Goal: Task Accomplishment & Management: Manage account settings

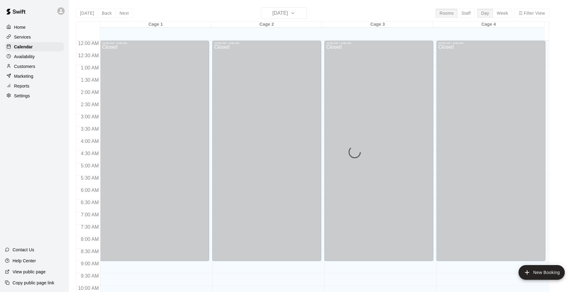
scroll to position [311, 0]
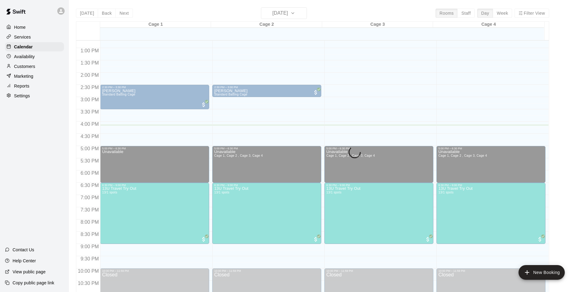
click at [315, 15] on div "[DATE] Back [DATE][DATE] Rooms Staff Day Week Filter View Cage 1 20 Wed Cage 2 …" at bounding box center [313, 153] width 474 height 292
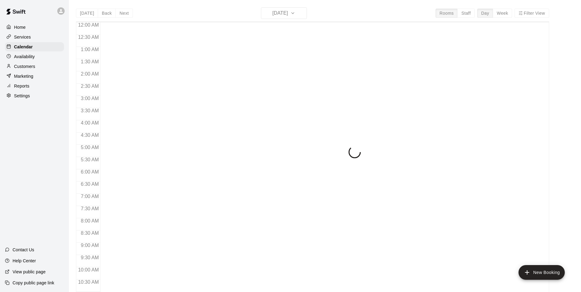
scroll to position [311, 0]
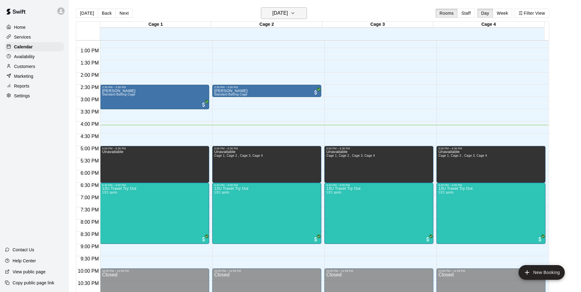
click at [295, 14] on icon "button" at bounding box center [293, 13] width 5 height 7
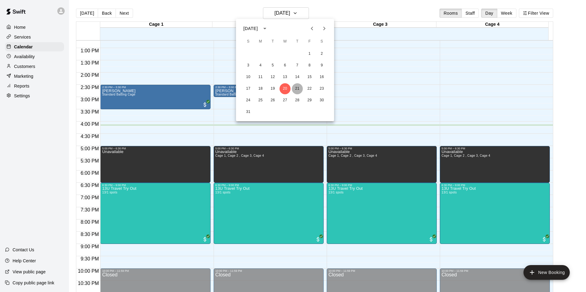
click at [295, 87] on button "21" at bounding box center [297, 88] width 11 height 11
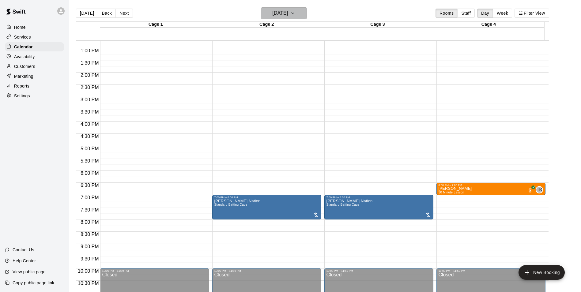
click at [295, 16] on icon "button" at bounding box center [293, 13] width 5 height 7
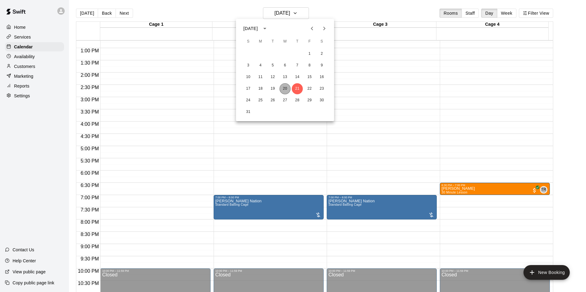
click at [285, 89] on button "20" at bounding box center [285, 88] width 11 height 11
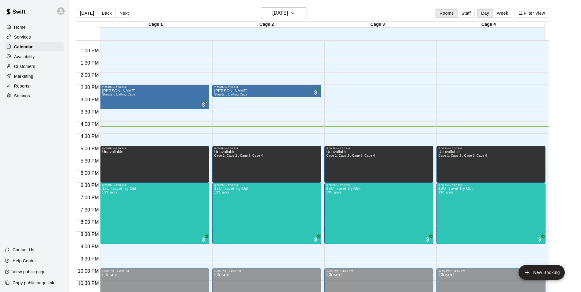
click at [573, 65] on main "[DATE] Back [DATE][DATE] Rooms Staff Day Week Filter View Cage 1 20 Wed Cage 2 …" at bounding box center [325, 153] width 508 height 292
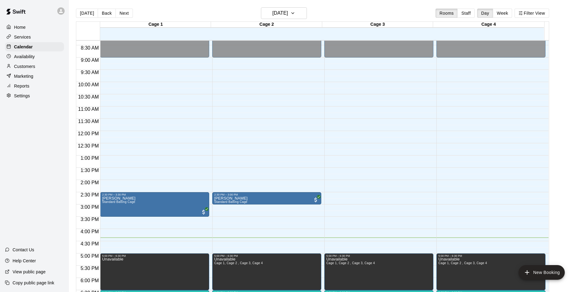
scroll to position [208, 0]
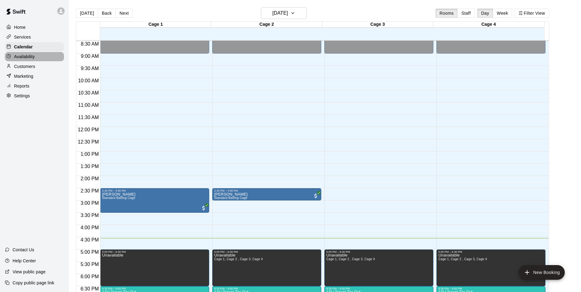
click at [32, 56] on p "Availability" at bounding box center [24, 57] width 21 height 6
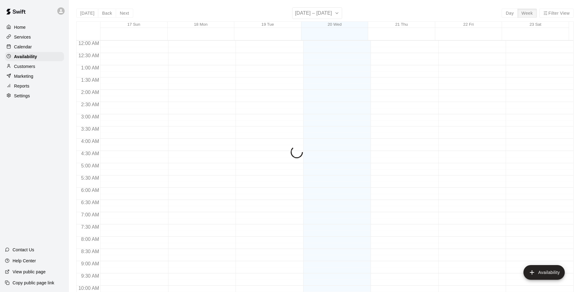
scroll to position [330, 0]
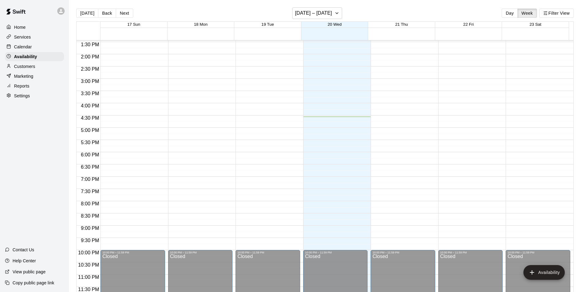
click at [34, 46] on div "Calendar" at bounding box center [34, 46] width 59 height 9
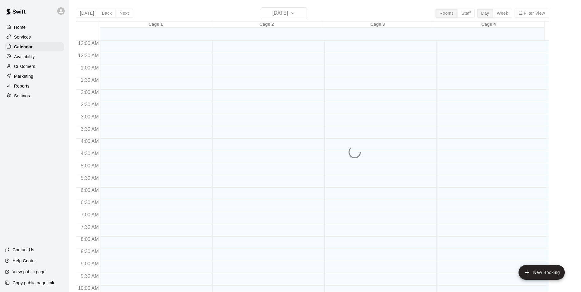
scroll to position [311, 0]
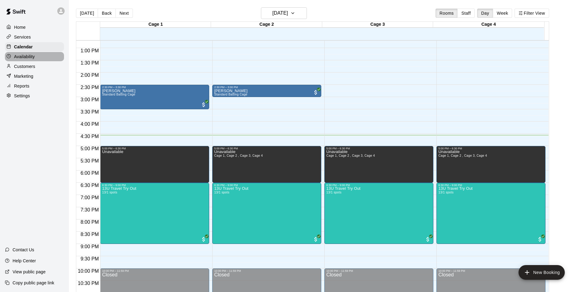
click at [38, 58] on div "Availability" at bounding box center [34, 56] width 59 height 9
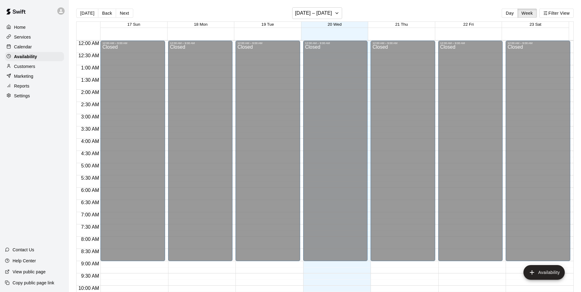
scroll to position [330, 0]
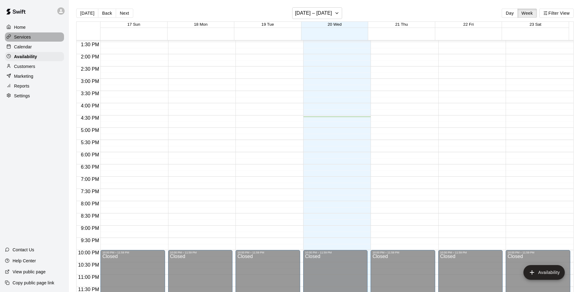
click at [35, 35] on div "Services" at bounding box center [34, 36] width 59 height 9
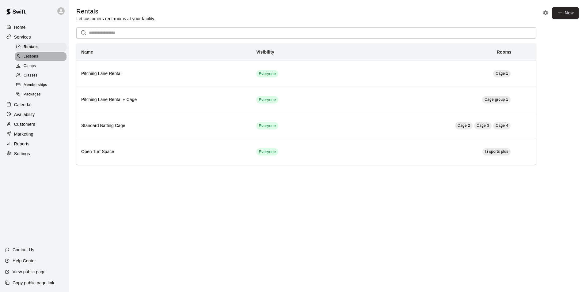
click at [34, 59] on span "Lessons" at bounding box center [31, 57] width 15 height 6
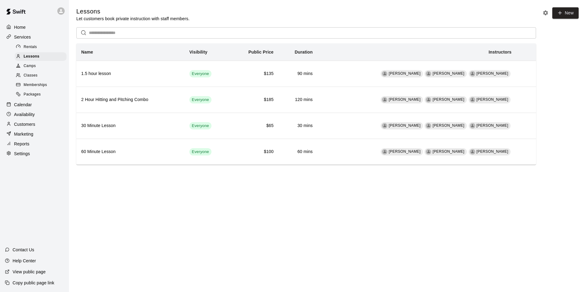
click at [25, 38] on p "Services" at bounding box center [22, 37] width 17 height 6
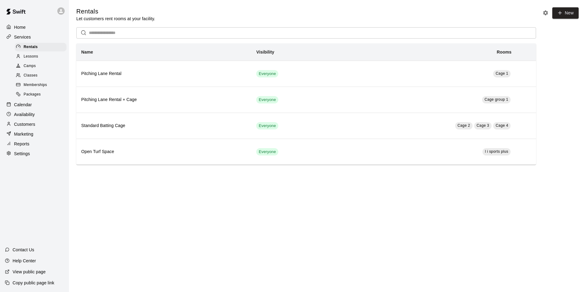
click at [33, 105] on div "Calendar" at bounding box center [34, 104] width 59 height 9
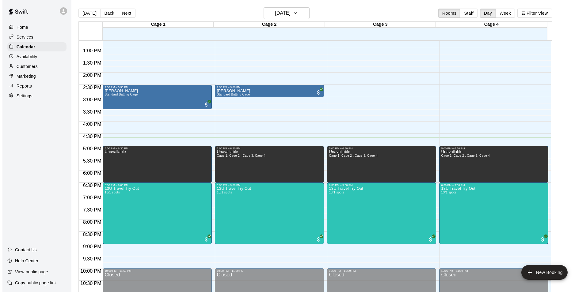
scroll to position [330, 0]
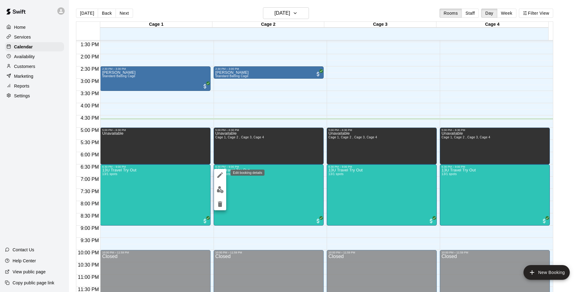
click at [223, 177] on icon "edit" at bounding box center [219, 175] width 7 height 7
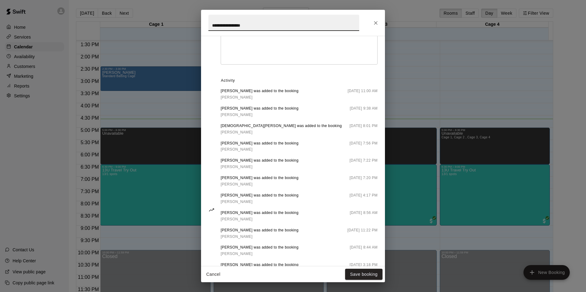
scroll to position [346, 0]
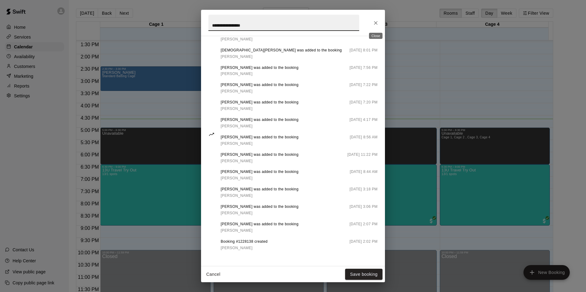
click at [375, 25] on icon "Close" at bounding box center [376, 23] width 6 height 6
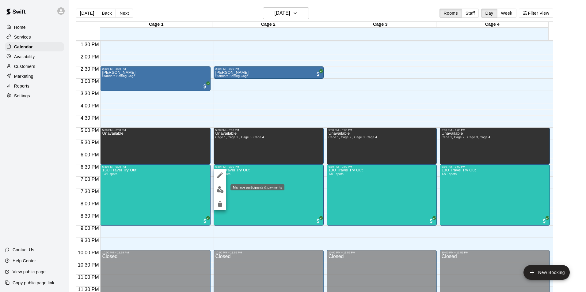
click at [222, 189] on img "edit" at bounding box center [220, 189] width 7 height 7
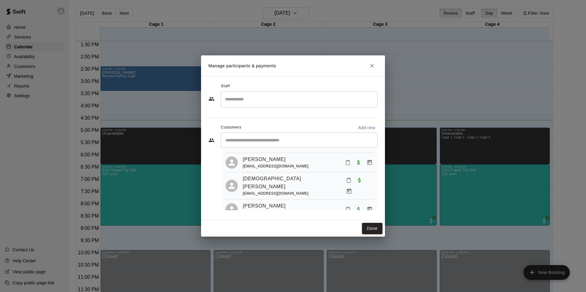
scroll to position [31, 0]
click at [293, 183] on div "[DEMOGRAPHIC_DATA][PERSON_NAME] [EMAIL_ADDRESS][DOMAIN_NAME]" at bounding box center [309, 186] width 132 height 22
click at [347, 183] on icon "Mark attendance" at bounding box center [349, 180] width 4 height 4
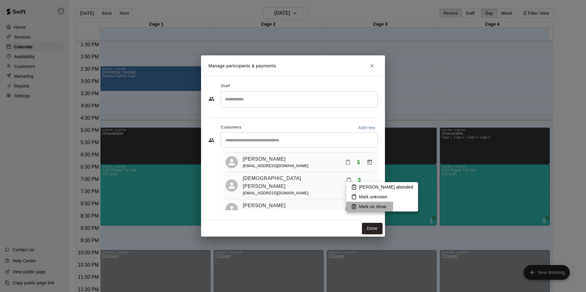
click at [356, 205] on icon at bounding box center [354, 207] width 6 height 6
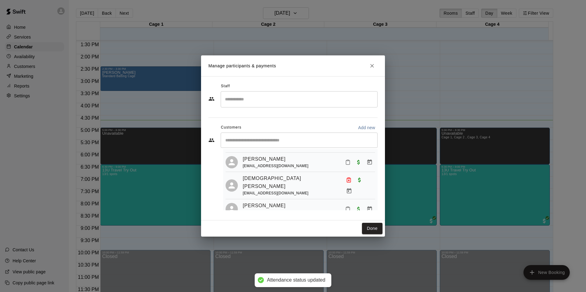
scroll to position [61, 0]
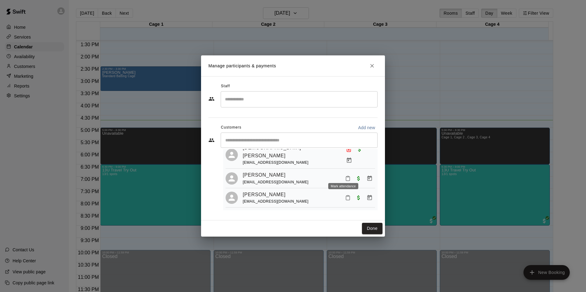
click at [345, 176] on icon "Mark attendance" at bounding box center [348, 179] width 6 height 6
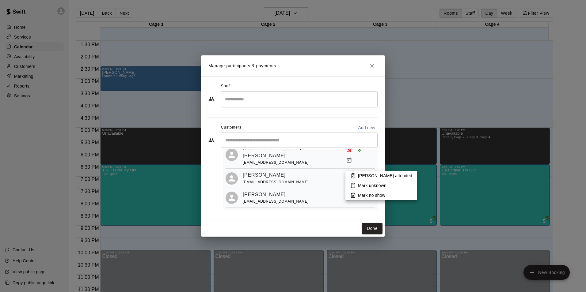
click at [359, 192] on p "Mark no show" at bounding box center [371, 195] width 27 height 6
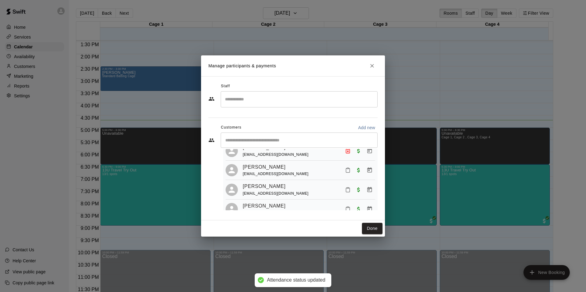
scroll to position [92, 0]
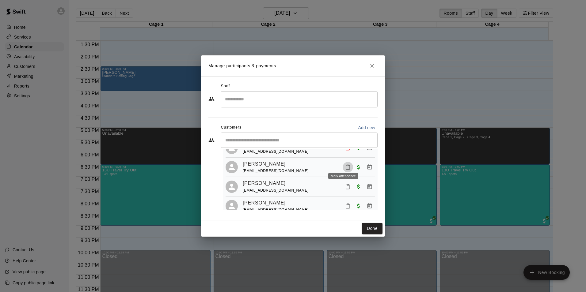
click at [345, 165] on icon "Mark attendance" at bounding box center [348, 168] width 6 height 6
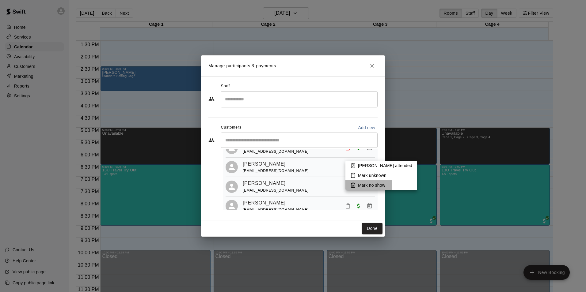
click at [361, 185] on p "Mark no show" at bounding box center [371, 185] width 27 height 6
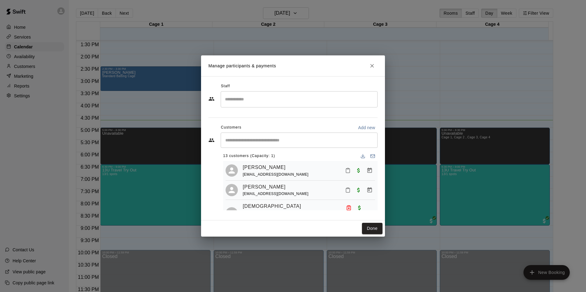
scroll to position [0, 0]
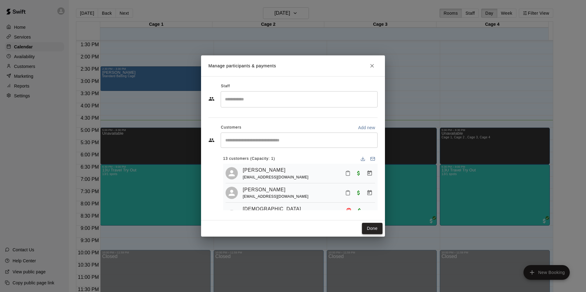
click at [371, 230] on button "Done" at bounding box center [372, 228] width 21 height 11
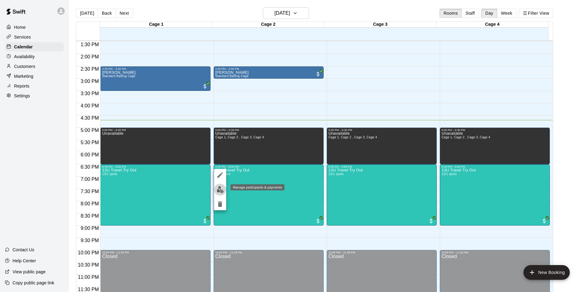
click at [220, 188] on img "edit" at bounding box center [220, 189] width 7 height 7
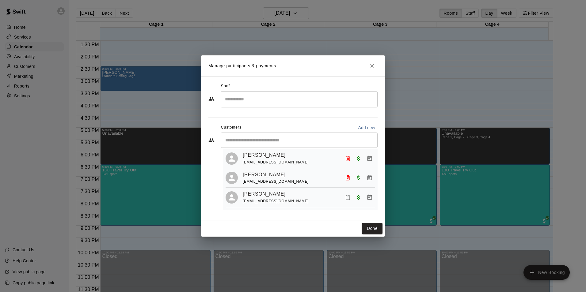
scroll to position [61, 0]
click at [345, 195] on icon "No showed" at bounding box center [348, 198] width 6 height 6
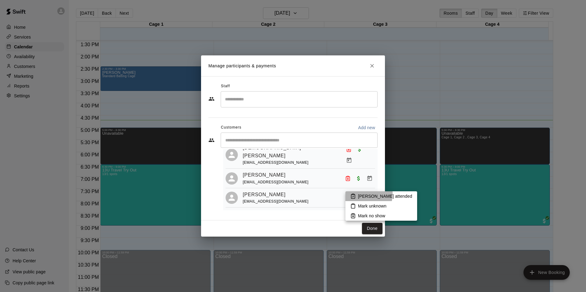
click at [354, 194] on icon at bounding box center [353, 197] width 6 height 6
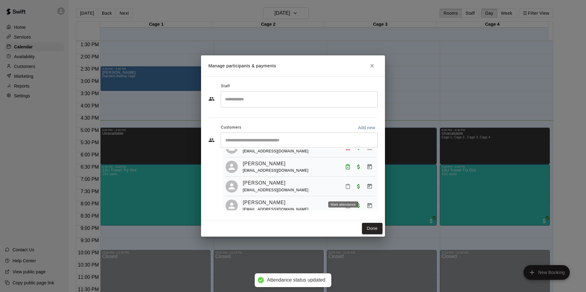
scroll to position [92, 0]
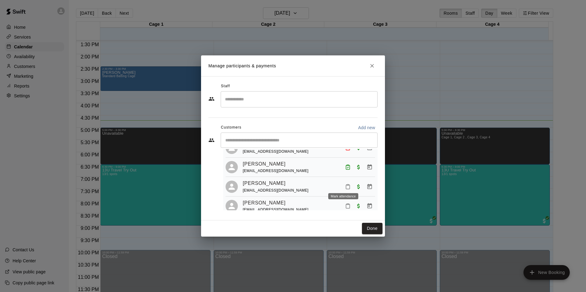
click at [345, 185] on icon "Mark attendance" at bounding box center [348, 187] width 6 height 6
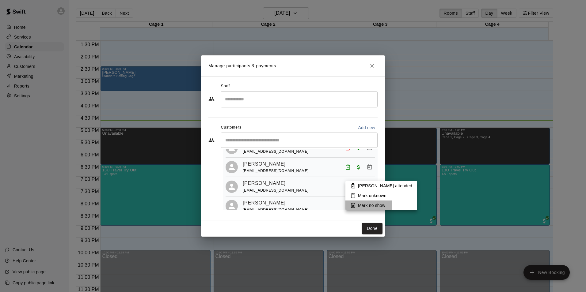
click at [363, 207] on p "Mark no show" at bounding box center [371, 206] width 27 height 6
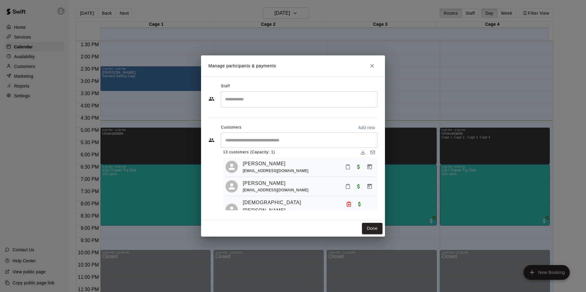
scroll to position [0, 0]
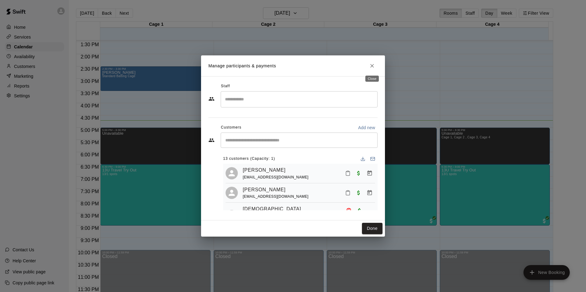
click at [372, 66] on icon "Close" at bounding box center [372, 66] width 4 height 4
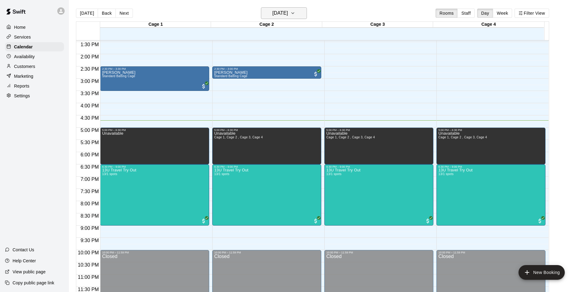
click at [273, 9] on h6 "[DATE]" at bounding box center [280, 13] width 16 height 9
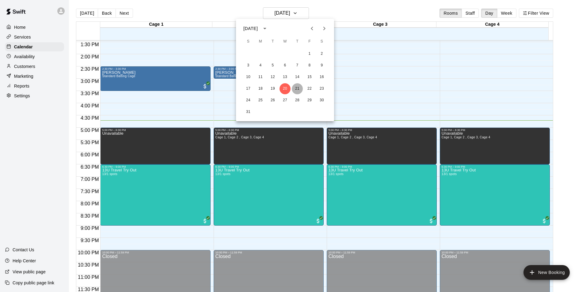
click at [296, 89] on button "21" at bounding box center [297, 88] width 11 height 11
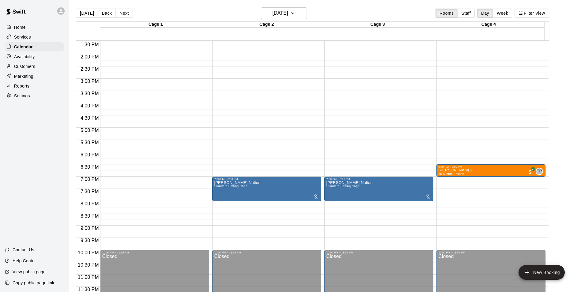
click at [276, 171] on div "12:00 AM – 9:00 AM Closed 7:00 PM – 8:00 PM [PERSON_NAME] Nation Standard Batti…" at bounding box center [266, 5] width 109 height 588
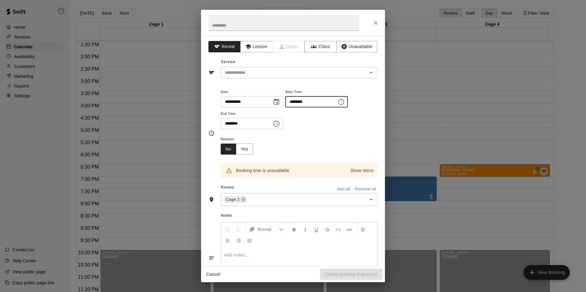
click at [297, 104] on input "********" at bounding box center [308, 101] width 47 height 11
type input "********"
click at [228, 126] on input "********" at bounding box center [244, 123] width 47 height 11
type input "********"
click at [297, 75] on input "text" at bounding box center [290, 73] width 135 height 8
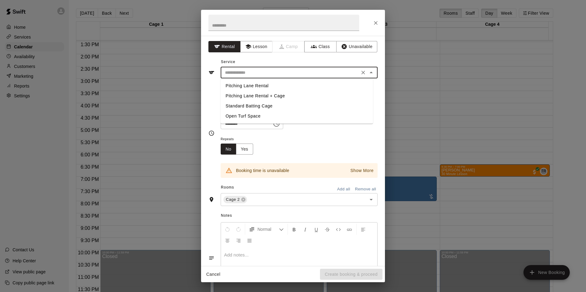
click at [265, 107] on li "Standard Batting Cage" at bounding box center [297, 106] width 152 height 10
type input "**********"
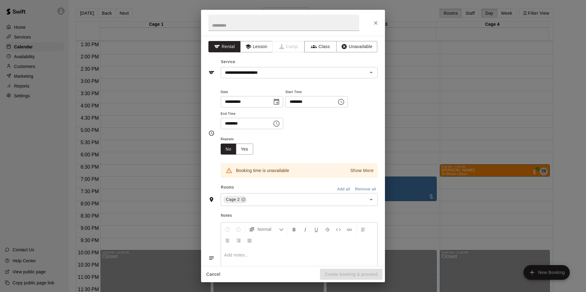
click at [322, 141] on div "Repeats No Yes" at bounding box center [299, 144] width 157 height 19
drag, startPoint x: 364, startPoint y: 16, endPoint x: 405, endPoint y: 45, distance: 50.1
click at [228, 52] on div "**********" at bounding box center [293, 146] width 184 height 273
click at [296, 105] on input "********" at bounding box center [308, 101] width 47 height 11
type input "********"
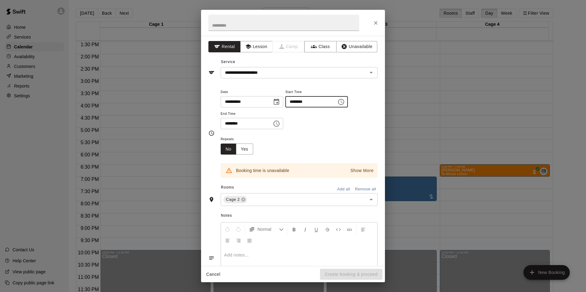
click at [228, 125] on input "********" at bounding box center [244, 123] width 47 height 11
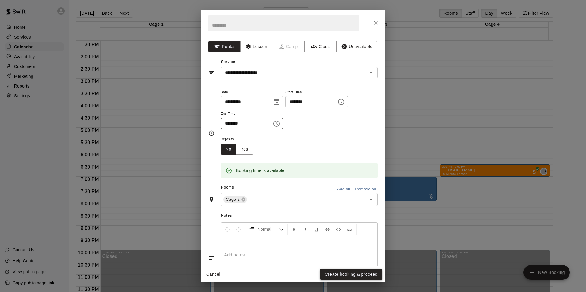
type input "********"
click at [341, 274] on button "Create booking & proceed" at bounding box center [351, 274] width 63 height 11
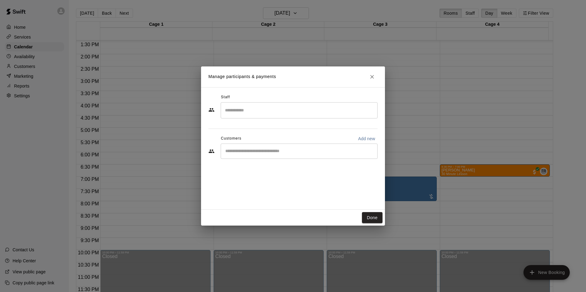
click at [271, 158] on div "​" at bounding box center [299, 151] width 157 height 15
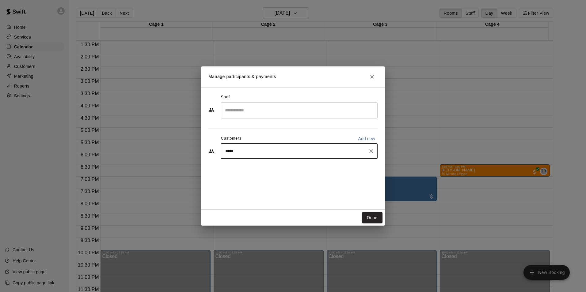
type input "******"
click at [242, 168] on p "[PERSON_NAME]" at bounding box center [256, 165] width 37 height 6
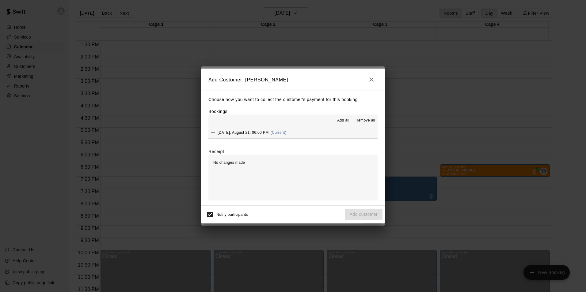
click at [232, 133] on span "[DATE], August 21: 06:00 PM" at bounding box center [243, 133] width 51 height 4
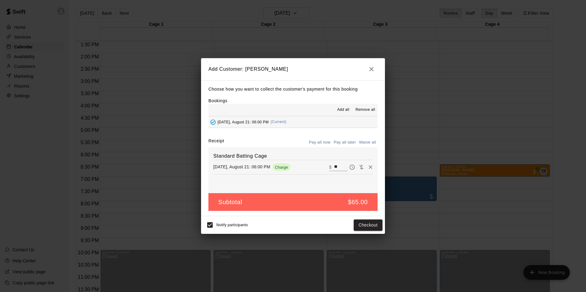
drag, startPoint x: 337, startPoint y: 167, endPoint x: 326, endPoint y: 167, distance: 10.7
click at [329, 167] on div "​ $ **" at bounding box center [338, 167] width 18 height 8
type input "**"
click at [347, 143] on button "Pay all later" at bounding box center [344, 143] width 25 height 10
click at [363, 224] on button "Add customer" at bounding box center [364, 225] width 38 height 11
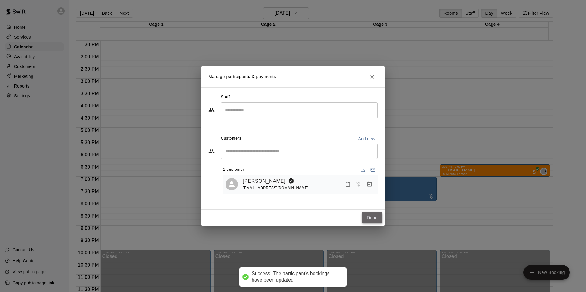
click at [375, 218] on button "Done" at bounding box center [372, 217] width 21 height 11
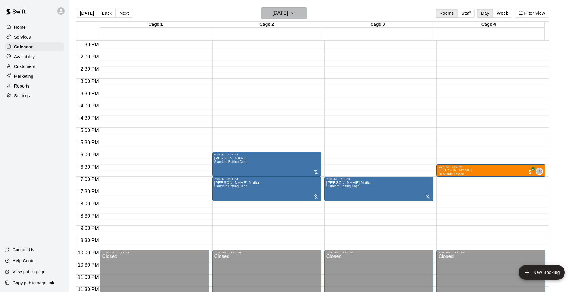
click at [280, 12] on h6 "[DATE]" at bounding box center [280, 13] width 16 height 9
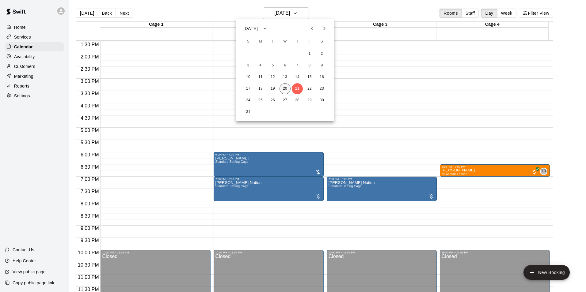
click at [288, 86] on button "20" at bounding box center [285, 88] width 11 height 11
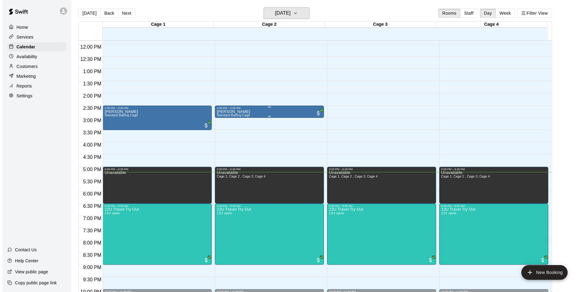
scroll to position [300, 0]
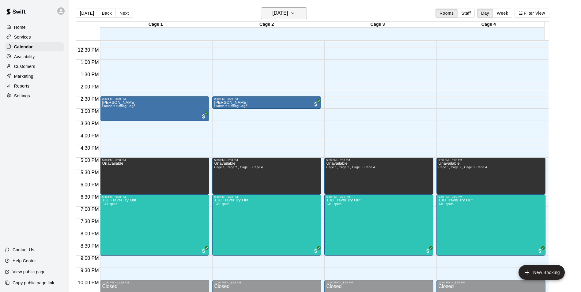
click at [295, 11] on icon "button" at bounding box center [293, 13] width 5 height 7
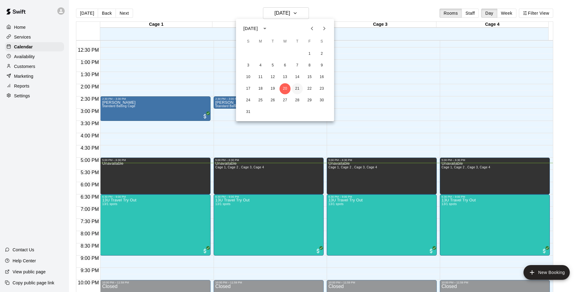
click at [300, 93] on button "21" at bounding box center [297, 88] width 11 height 11
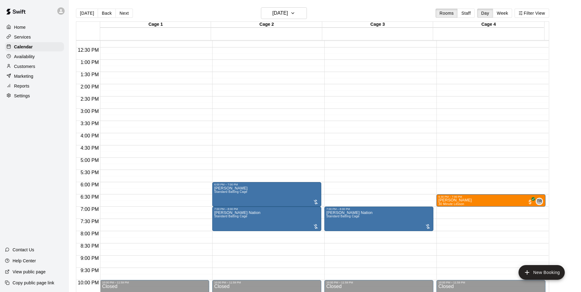
click at [349, 117] on div "12:00 AM – 9:00 AM Closed 7:00 PM – 8:00 PM [PERSON_NAME] Nation Standard Batti…" at bounding box center [379, 35] width 109 height 588
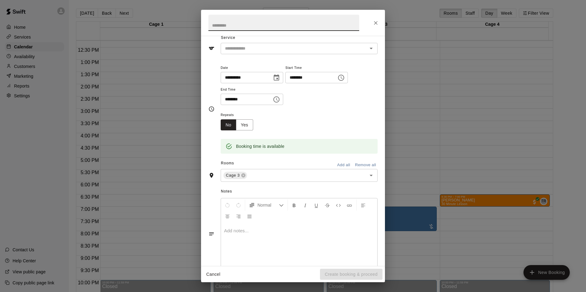
scroll to position [0, 0]
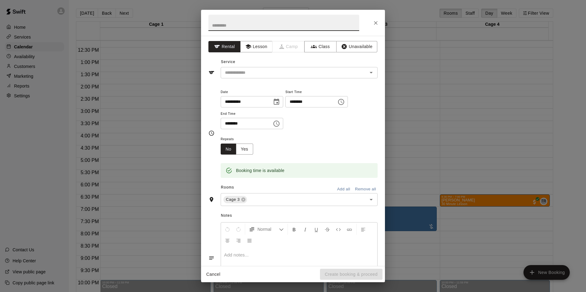
click at [306, 103] on input "********" at bounding box center [308, 101] width 47 height 11
type input "********"
click at [233, 124] on input "********" at bounding box center [244, 123] width 47 height 11
click at [246, 70] on div "​" at bounding box center [299, 72] width 157 height 11
type input "********"
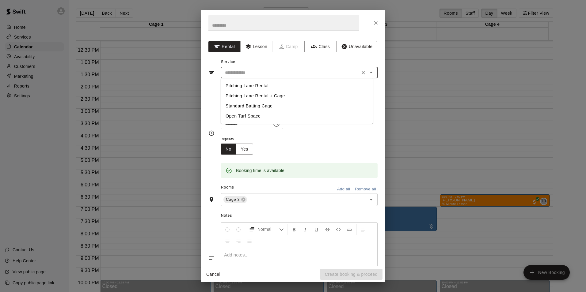
click at [256, 103] on li "Standard Batting Cage" at bounding box center [297, 106] width 152 height 10
type input "**********"
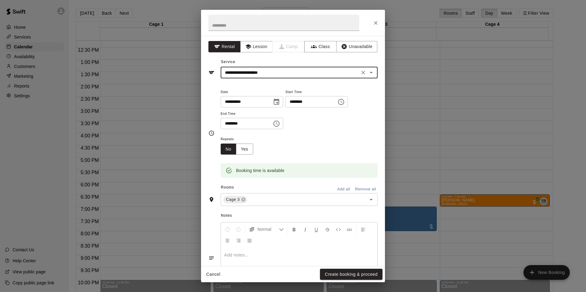
scroll to position [31, 0]
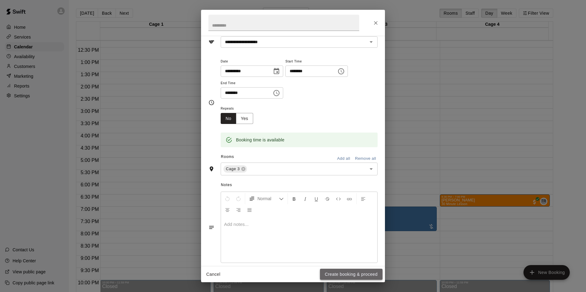
click at [350, 276] on button "Create booking & proceed" at bounding box center [351, 274] width 63 height 11
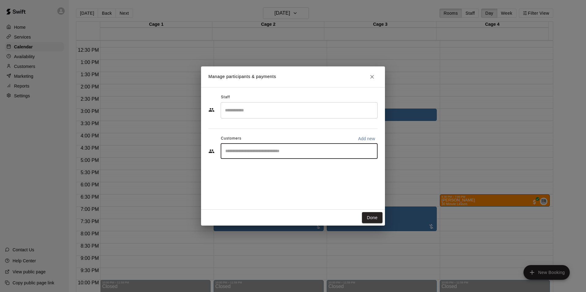
click at [265, 150] on input "Start typing to search customers..." at bounding box center [298, 151] width 151 height 6
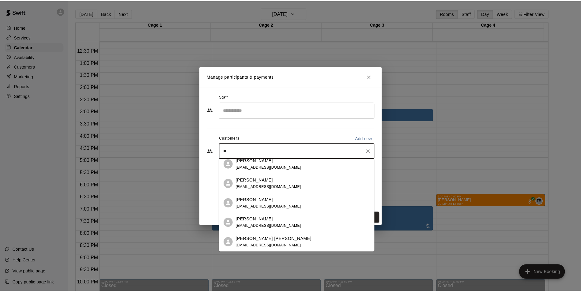
scroll to position [0, 0]
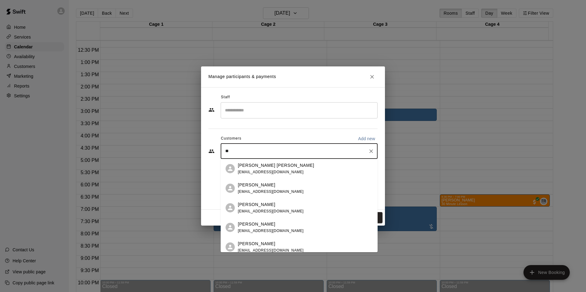
type input "***"
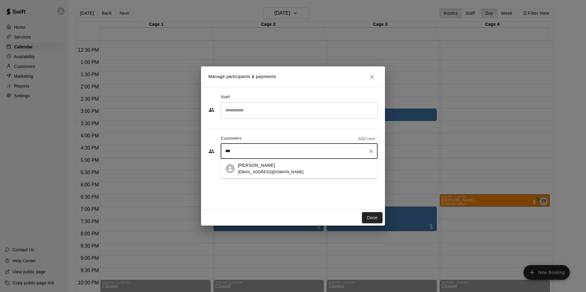
click at [250, 164] on p "[PERSON_NAME]" at bounding box center [256, 165] width 37 height 6
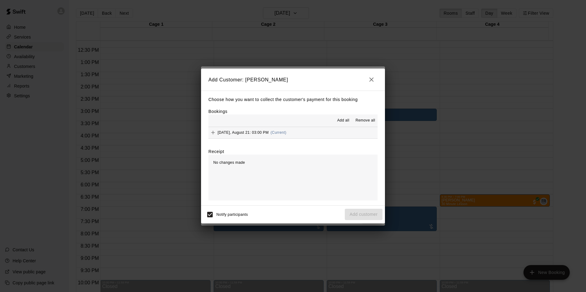
click at [248, 131] on span "[DATE], August 21: 03:00 PM" at bounding box center [243, 133] width 51 height 4
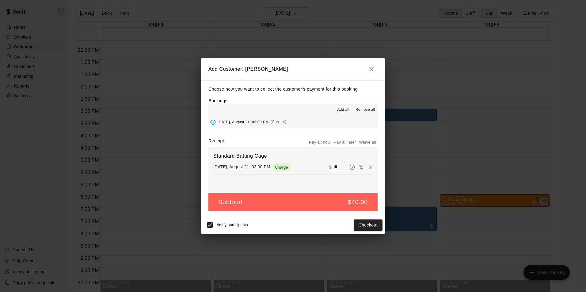
click at [364, 141] on button "Waive all" at bounding box center [367, 143] width 20 height 10
type input "*"
click at [362, 229] on button "Add customer" at bounding box center [364, 225] width 38 height 11
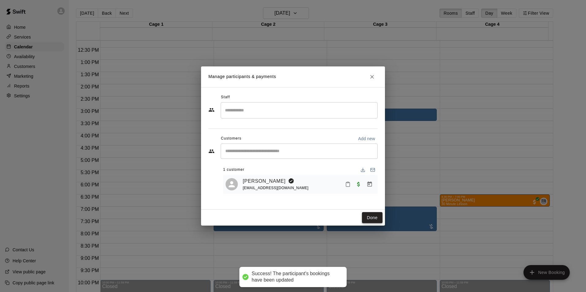
drag, startPoint x: 374, startPoint y: 217, endPoint x: 371, endPoint y: 218, distance: 3.2
click at [371, 218] on button "Done" at bounding box center [372, 217] width 21 height 11
